Goal: Find specific page/section: Find specific page/section

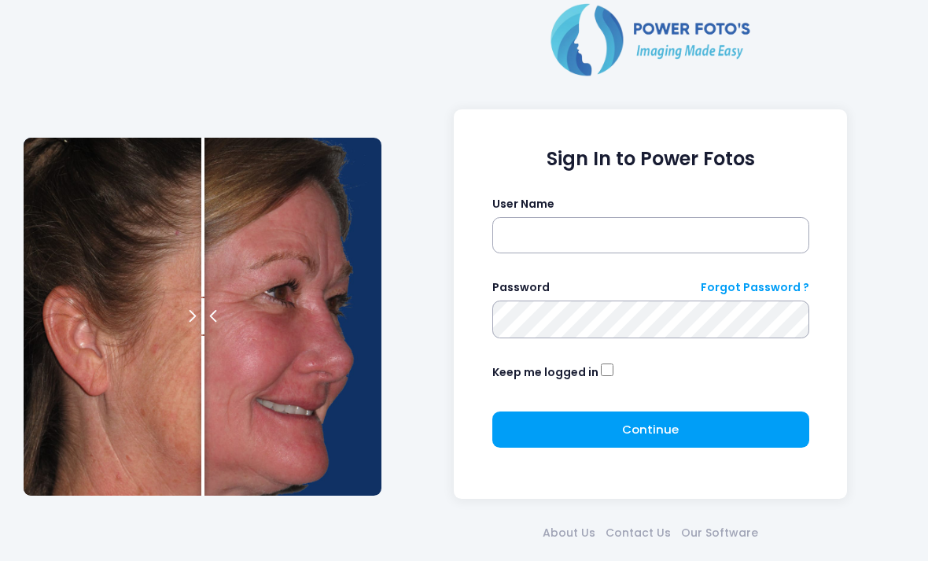
scroll to position [68, 0]
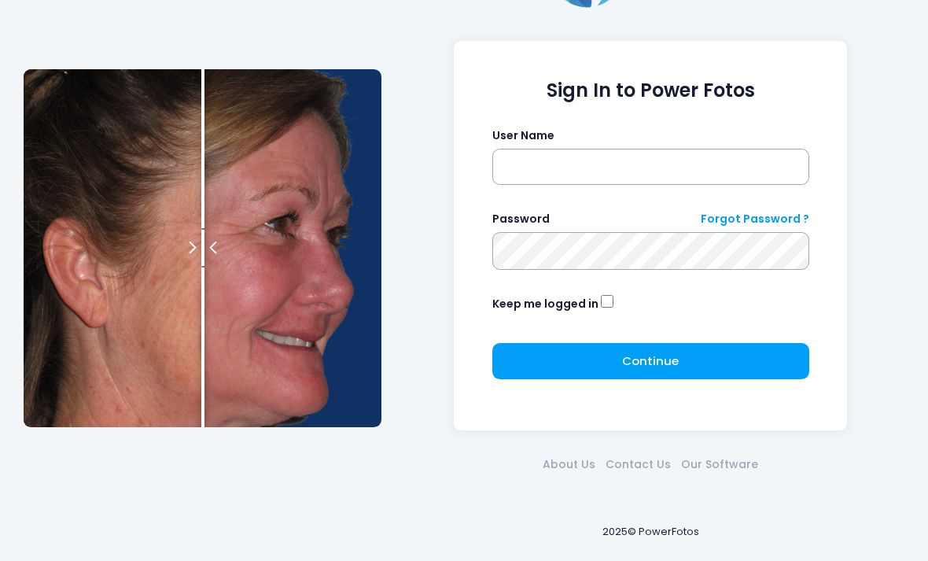
click at [123, 21] on div "Sign In to Power Fotos User Name Password Forgot Password ? Keep me logged in C…" at bounding box center [464, 248] width 897 height 633
click at [140, 28] on div "Sign In to Power Fotos User Name Password Forgot Password ? Keep me logged in C…" at bounding box center [464, 248] width 897 height 633
click at [135, 31] on div "Sign In to Power Fotos User Name Password Forgot Password ? Keep me logged in C…" at bounding box center [464, 248] width 897 height 633
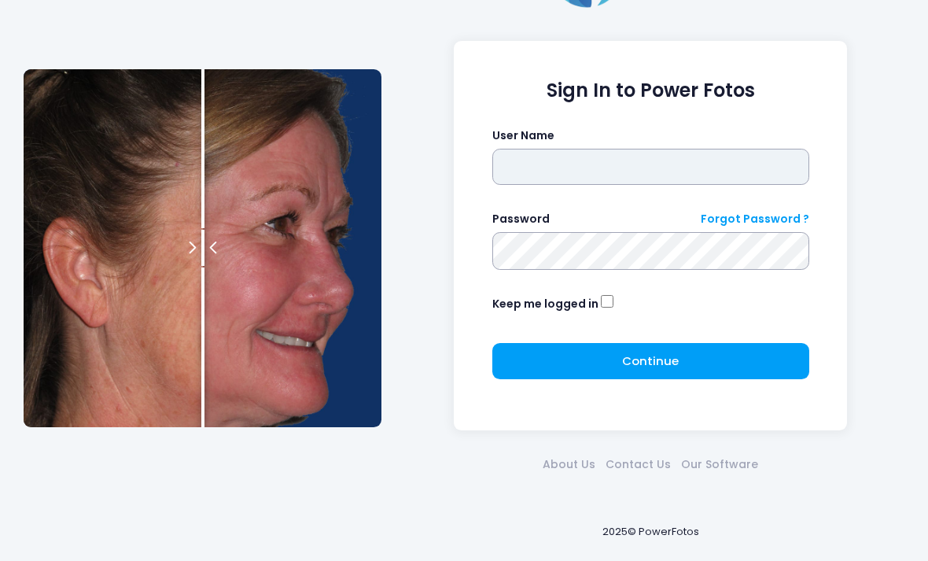
click at [617, 162] on input "text" at bounding box center [650, 167] width 317 height 36
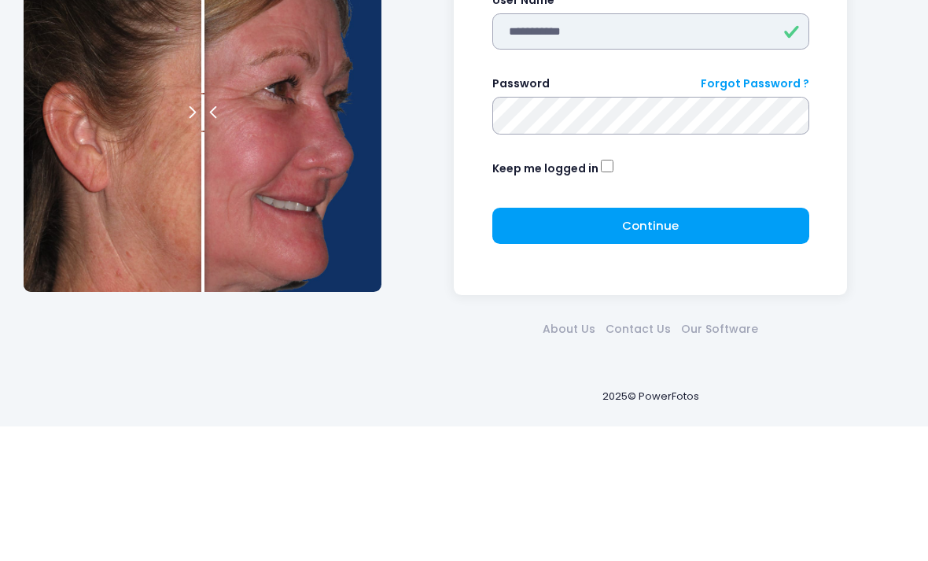
type input "**********"
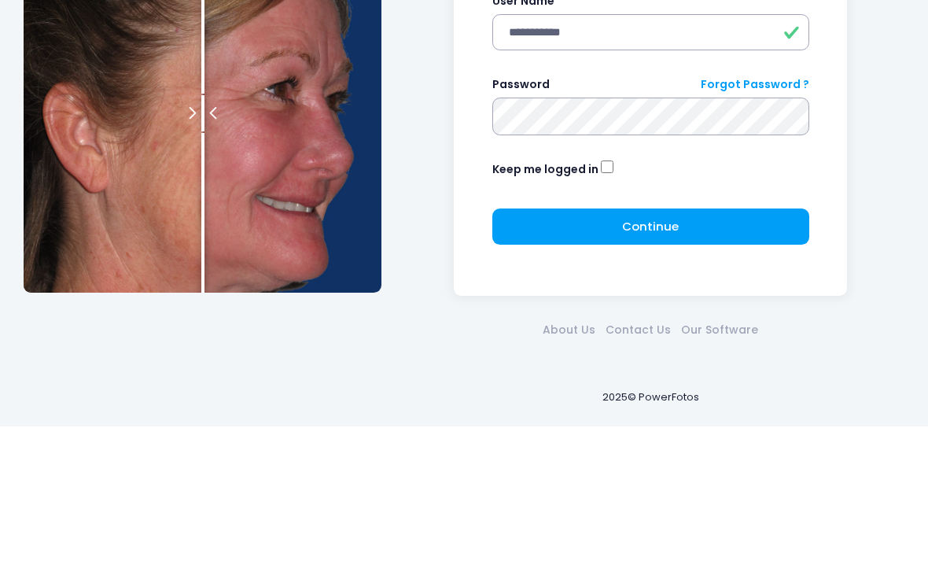
click at [630, 343] on button "Continue Please wait..." at bounding box center [650, 361] width 317 height 36
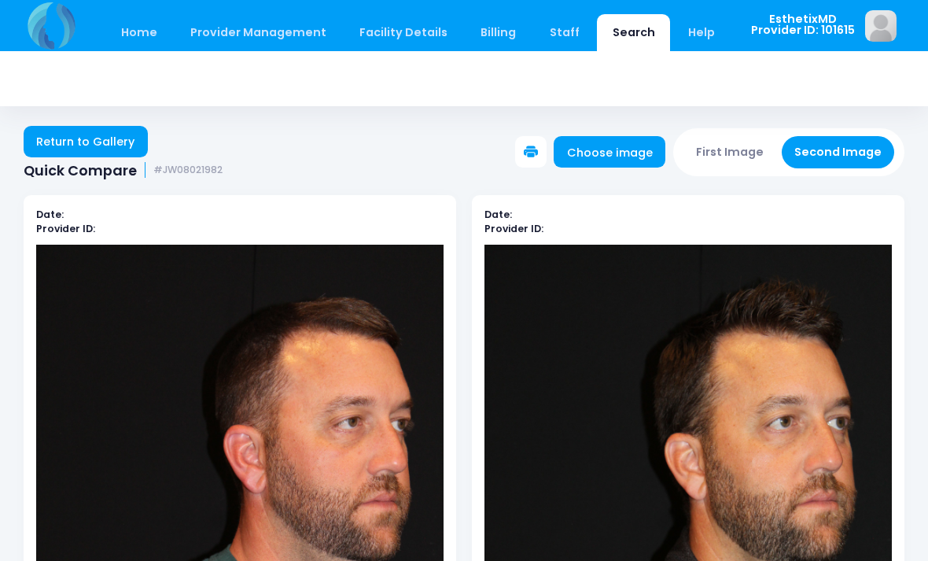
click at [112, 137] on link "Return to Gallery" at bounding box center [86, 141] width 124 height 31
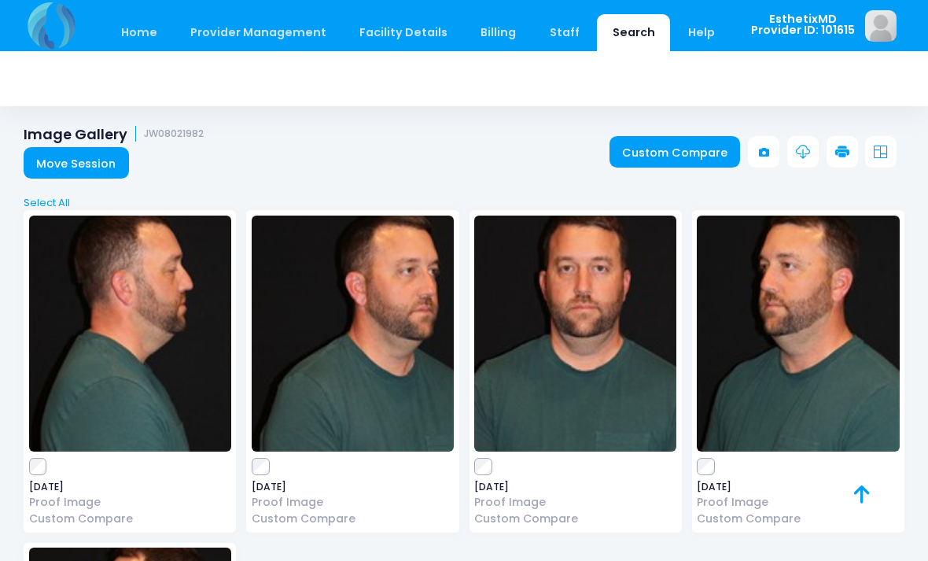
click at [96, 155] on link "Move Session" at bounding box center [76, 162] width 105 height 31
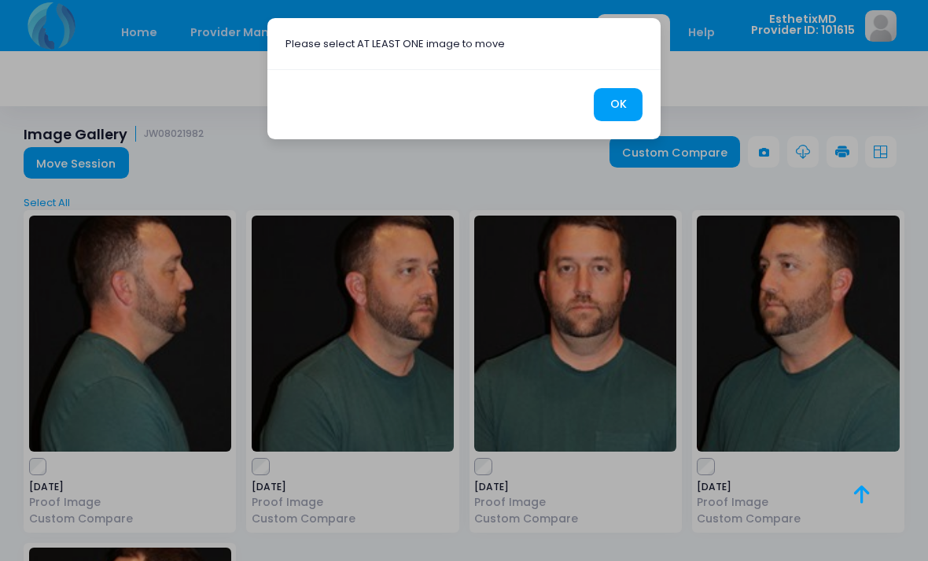
click at [621, 102] on button "OK" at bounding box center [618, 105] width 49 height 34
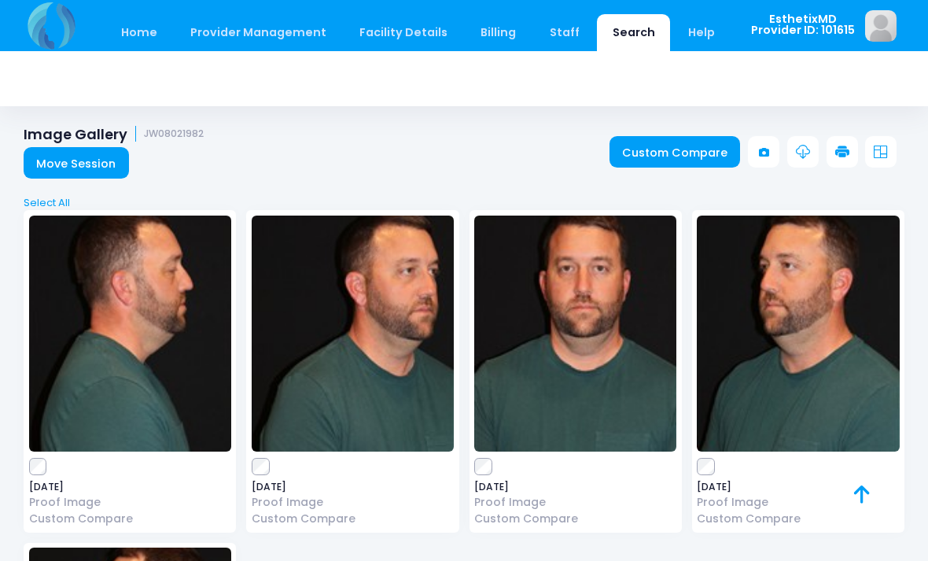
click at [140, 32] on link "Home" at bounding box center [138, 32] width 67 height 37
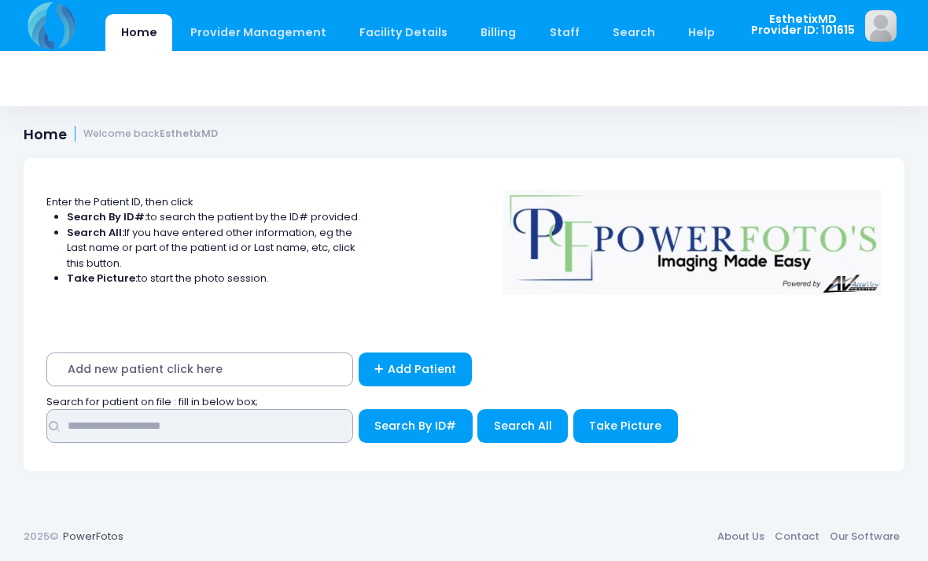
click at [276, 431] on input "text" at bounding box center [199, 426] width 307 height 34
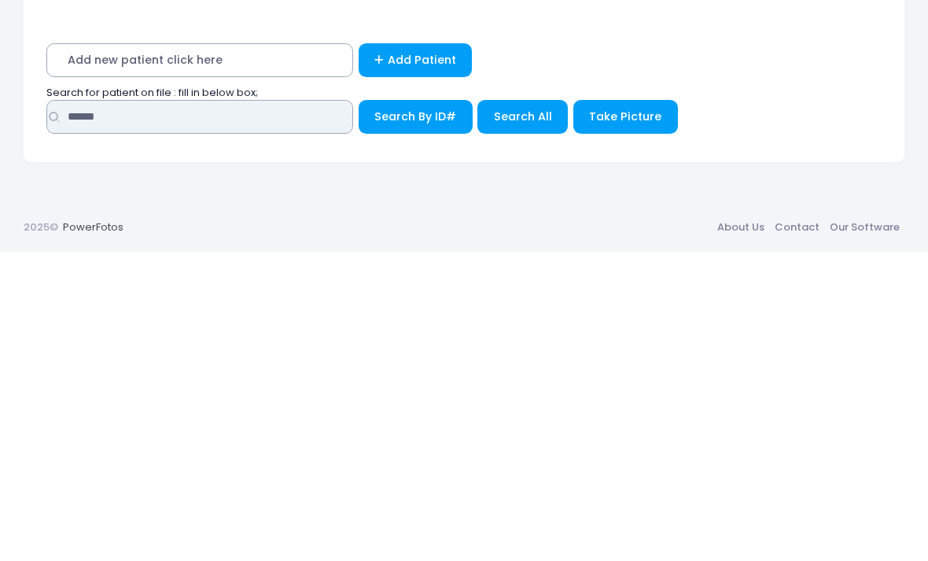
type input "******"
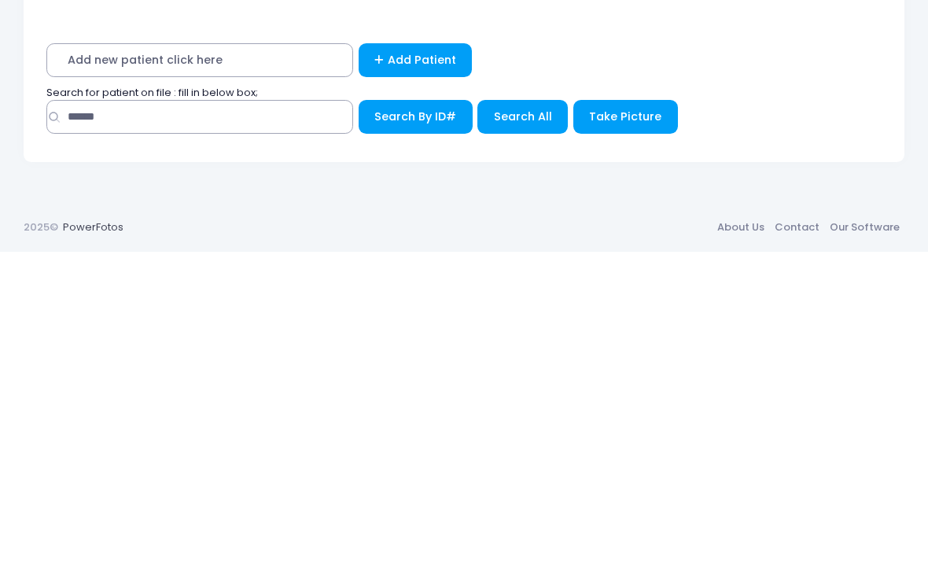
click at [517, 409] on button "Search All" at bounding box center [522, 426] width 90 height 34
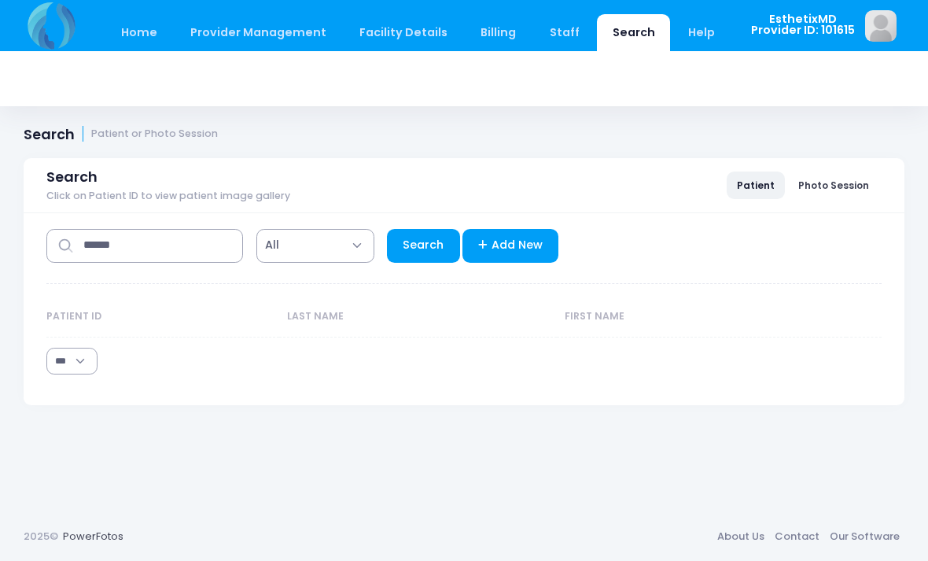
select select "***"
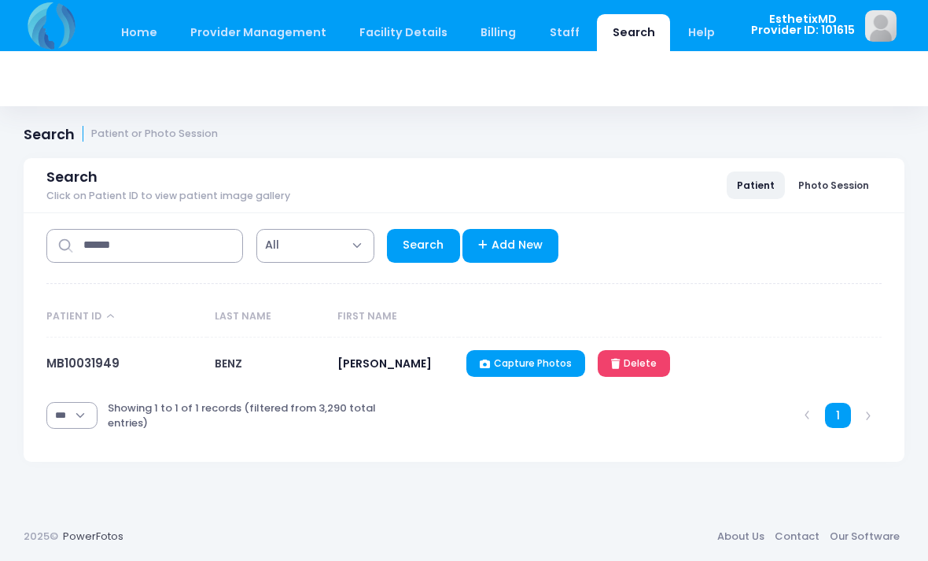
click at [88, 371] on link "MB10031949" at bounding box center [82, 363] width 73 height 17
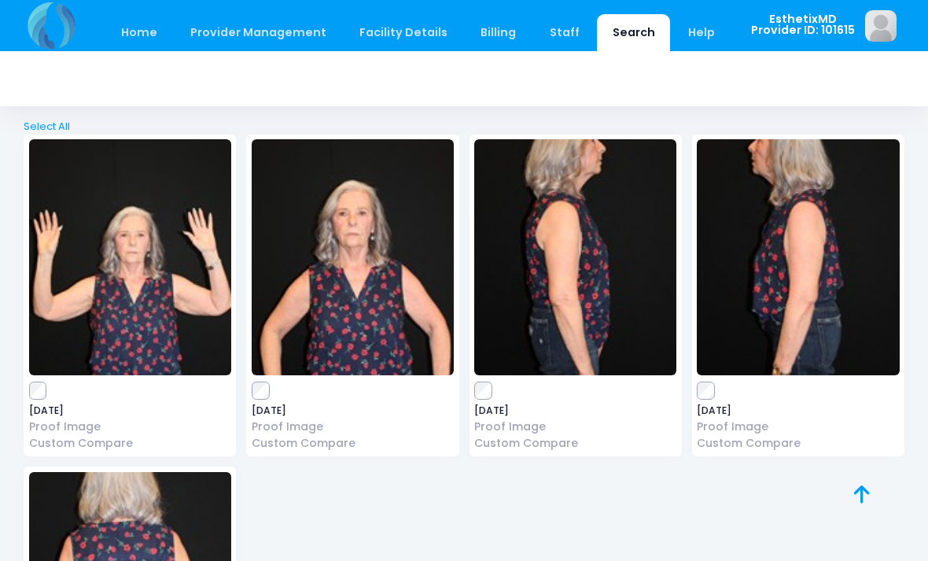
scroll to position [12422, 0]
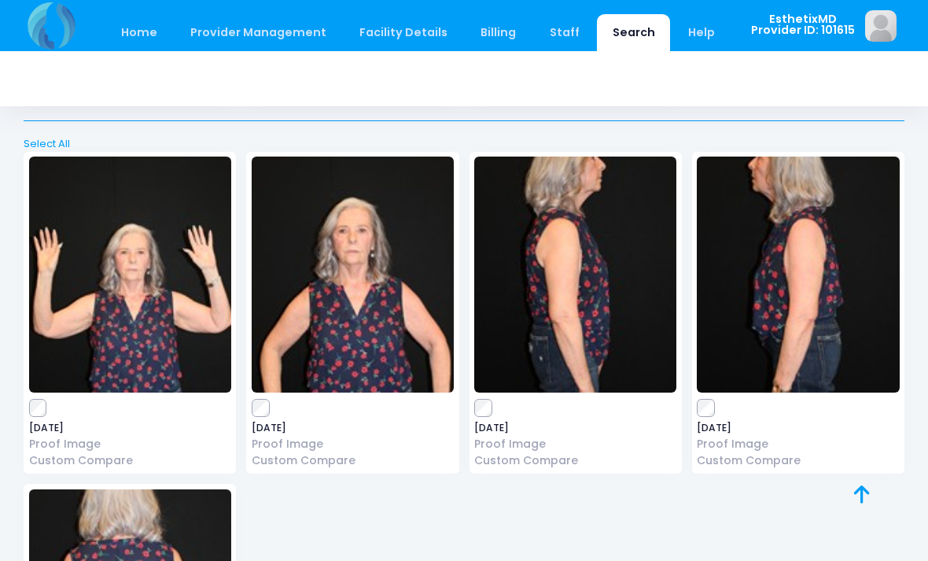
click at [168, 276] on img at bounding box center [130, 275] width 202 height 236
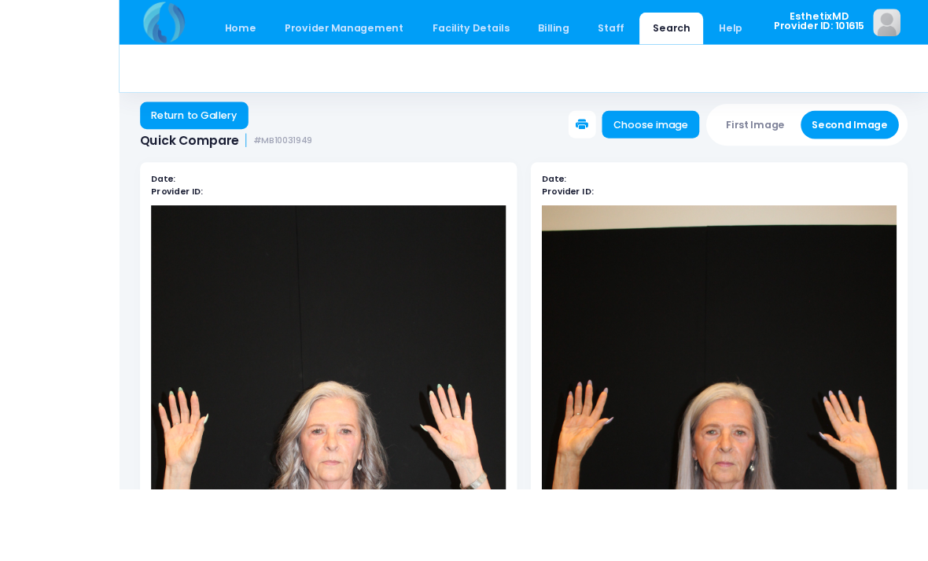
scroll to position [246, 0]
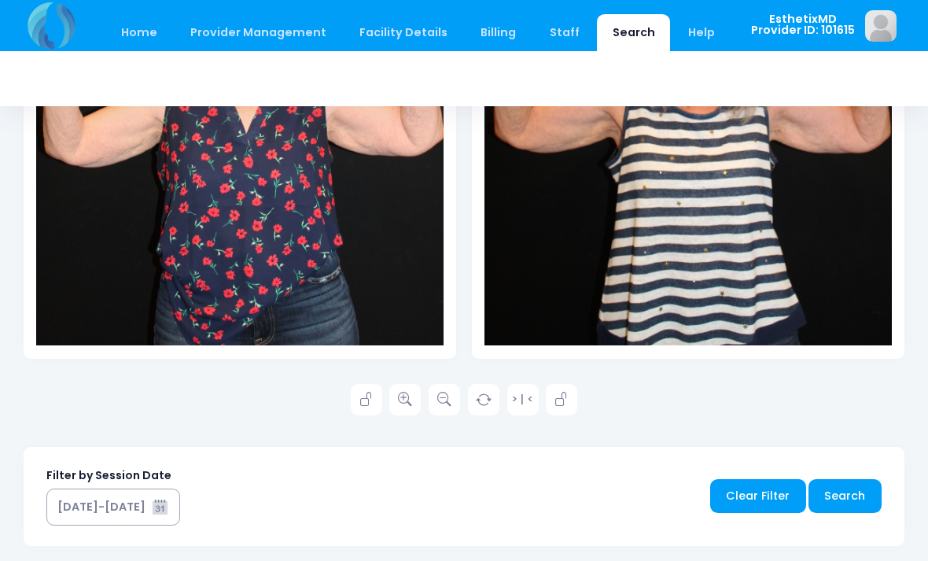
click at [402, 404] on icon at bounding box center [405, 400] width 14 height 14
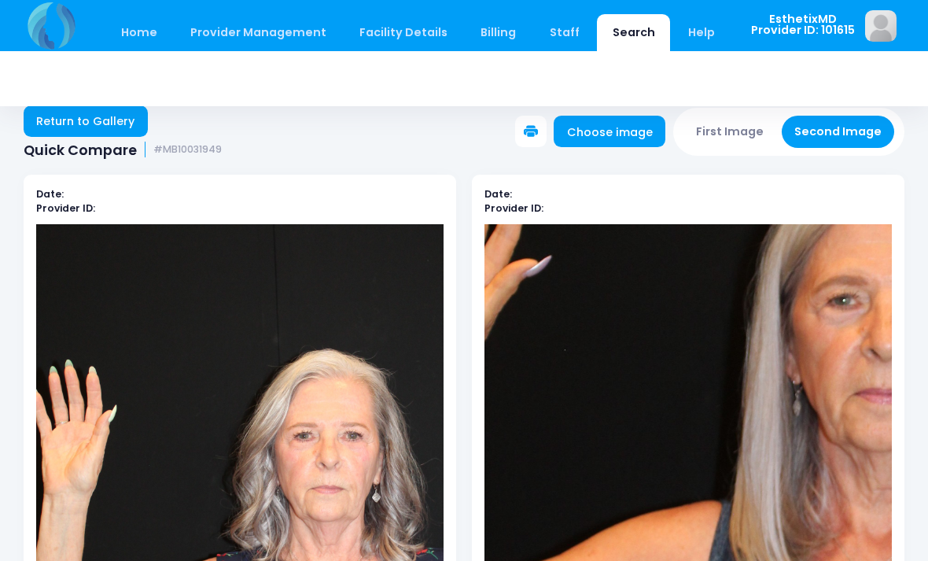
scroll to position [36, 0]
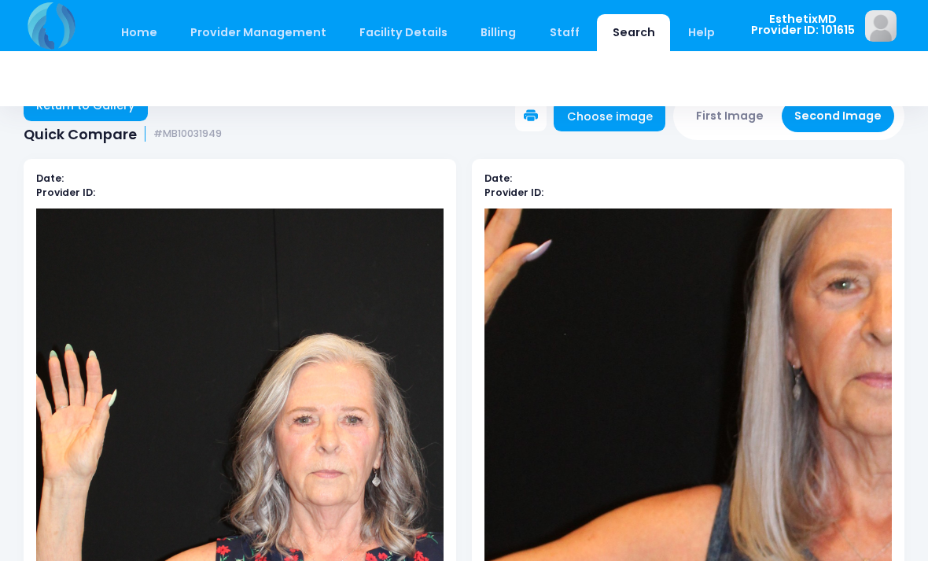
click at [123, 106] on link "Return to Gallery" at bounding box center [86, 105] width 124 height 31
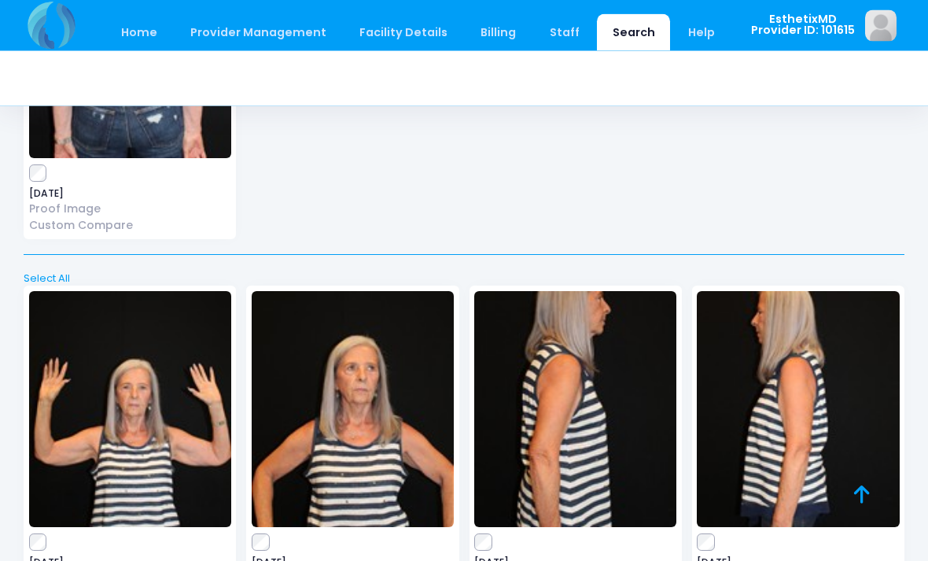
scroll to position [12989, 0]
click at [348, 413] on img at bounding box center [353, 409] width 202 height 236
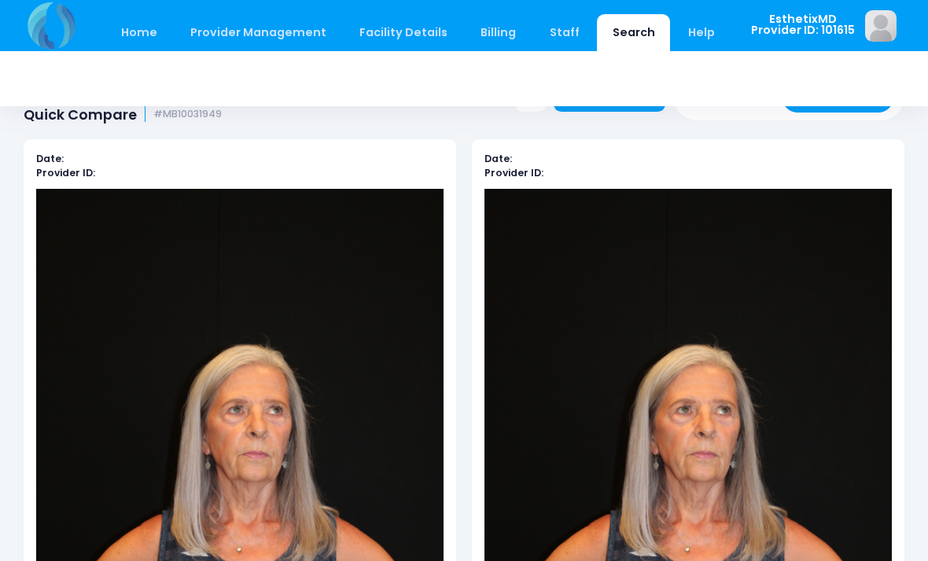
scroll to position [57, 0]
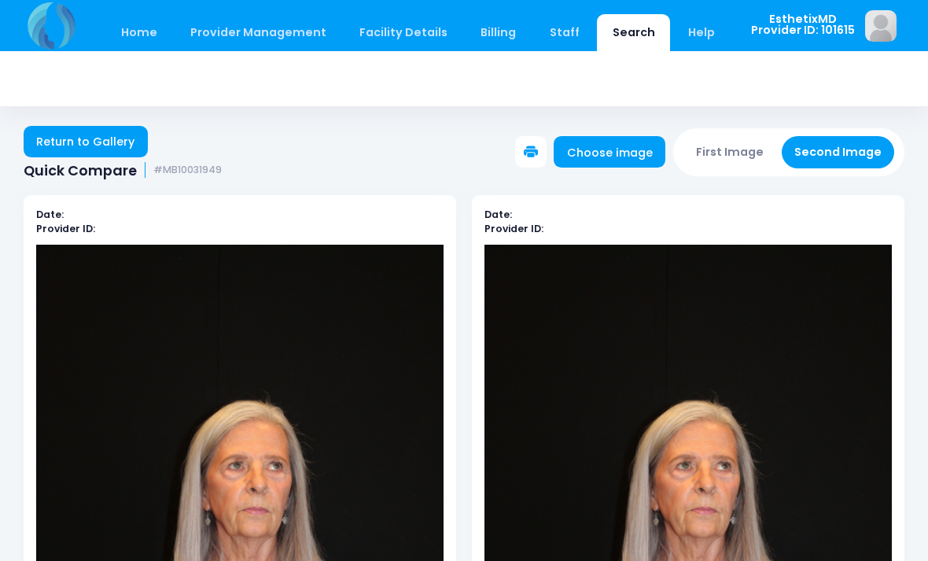
click at [108, 139] on link "Return to Gallery" at bounding box center [86, 141] width 124 height 31
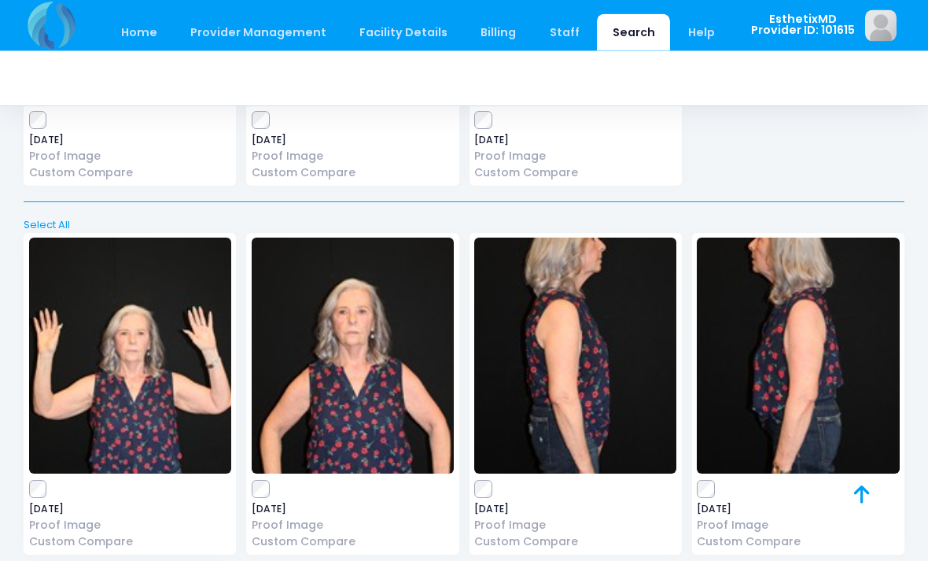
scroll to position [12338, 0]
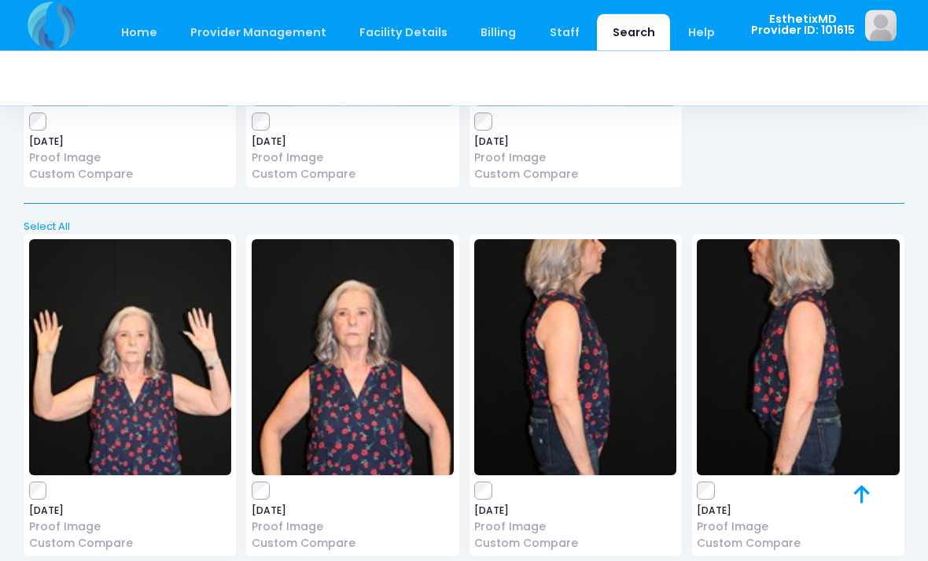
click at [378, 339] on img at bounding box center [353, 358] width 202 height 236
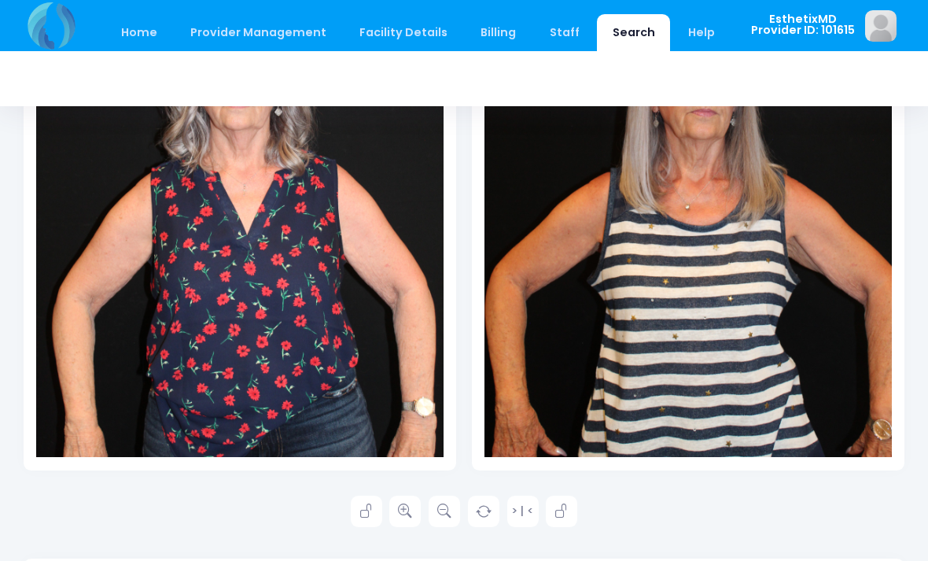
scroll to position [400, 0]
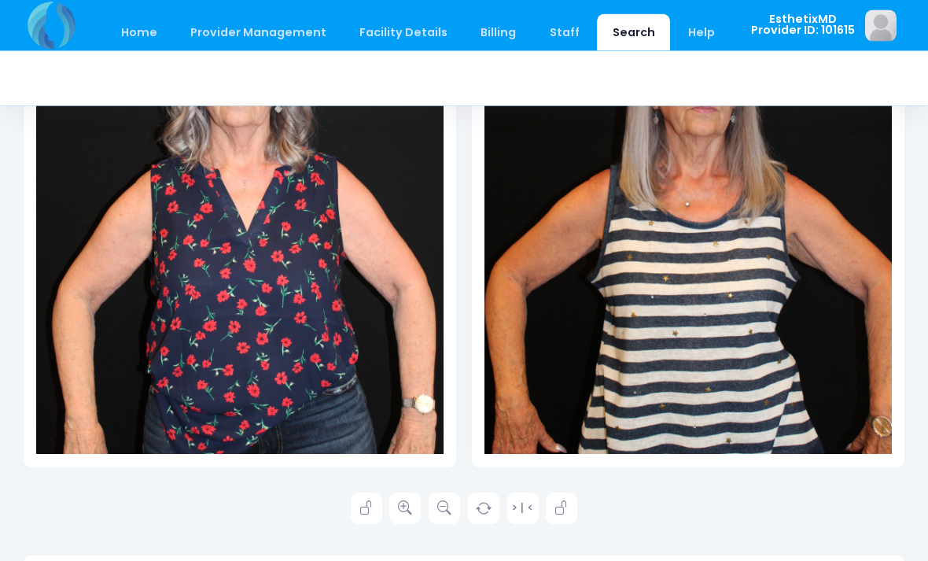
click at [409, 509] on icon at bounding box center [405, 509] width 14 height 14
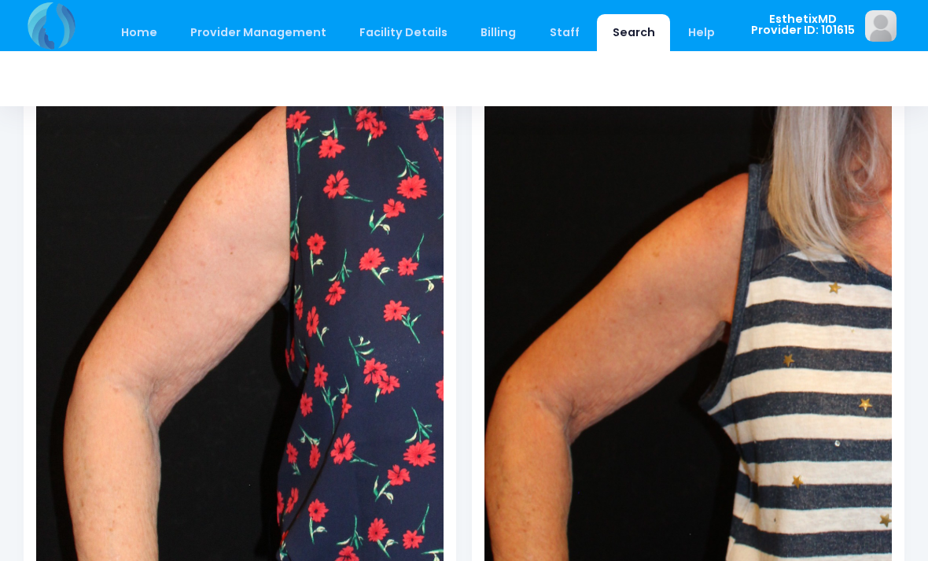
scroll to position [293, 0]
